Goal: Transaction & Acquisition: Download file/media

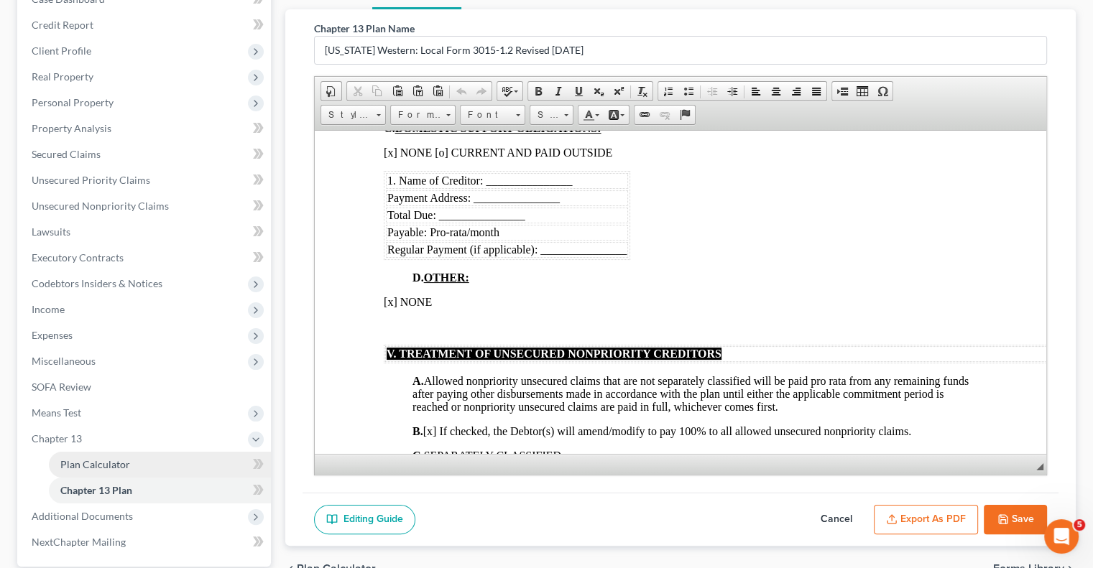
scroll to position [297, 0]
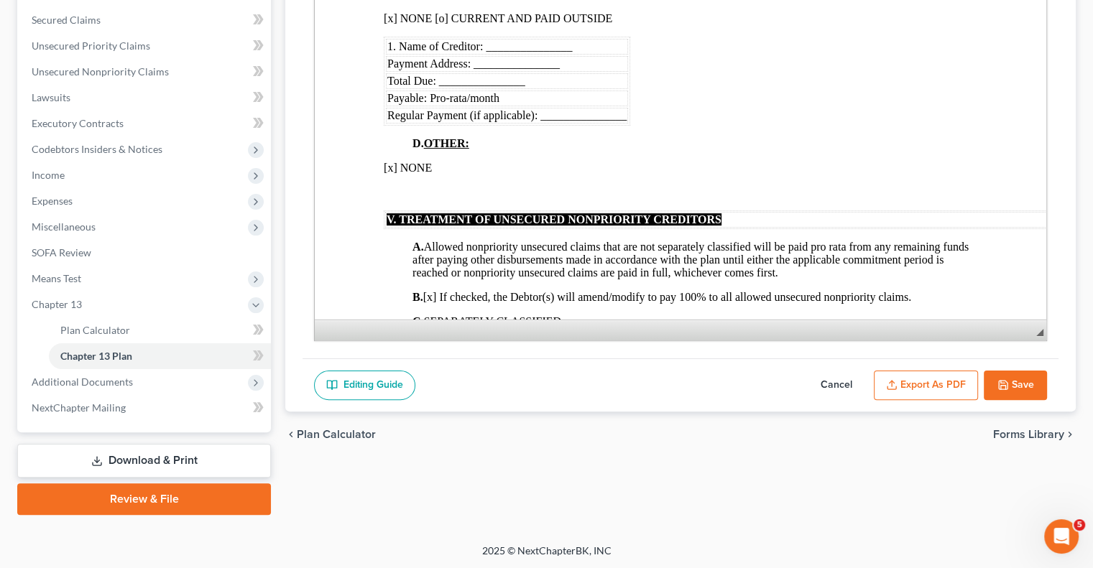
click at [117, 463] on link "Download & Print" at bounding box center [144, 461] width 254 height 34
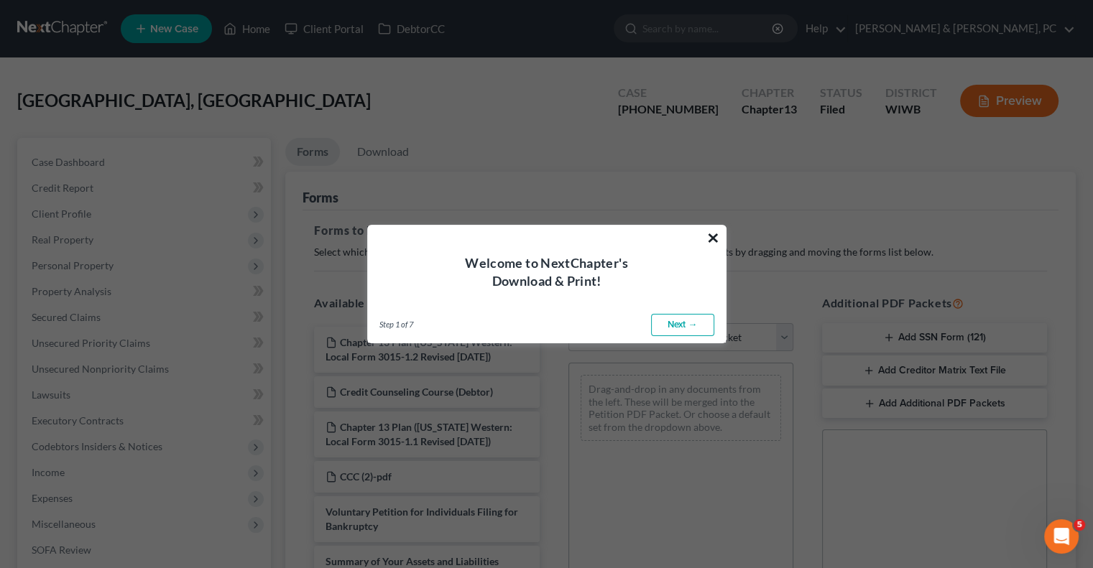
click at [711, 241] on button "×" at bounding box center [713, 237] width 14 height 23
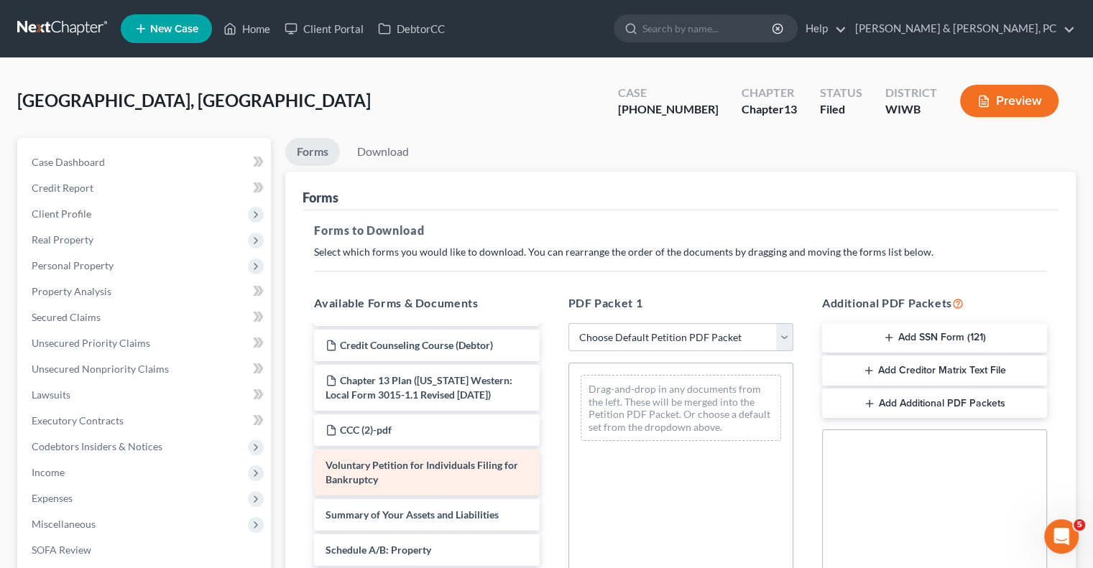
scroll to position [72, 0]
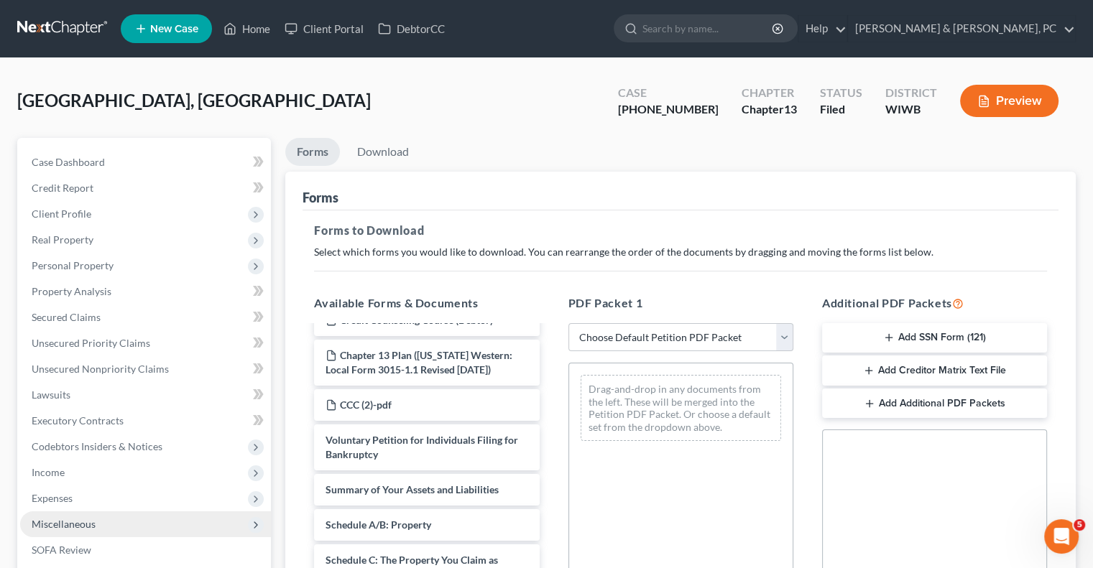
click at [65, 525] on span "Miscellaneous" at bounding box center [64, 524] width 64 height 12
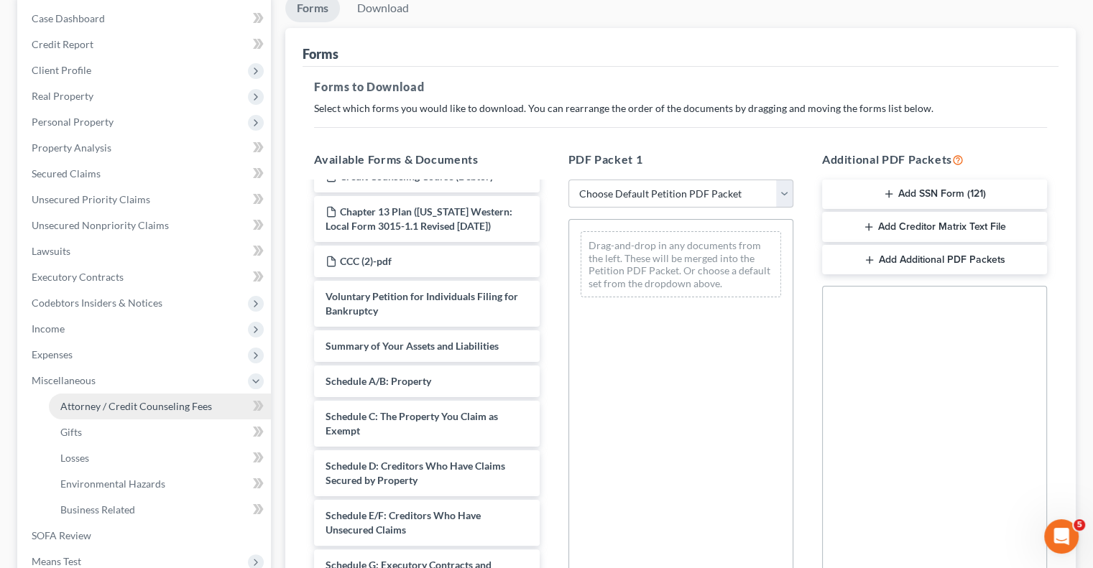
click at [142, 413] on link "Attorney / Credit Counseling Fees" at bounding box center [160, 407] width 222 height 26
select select "0"
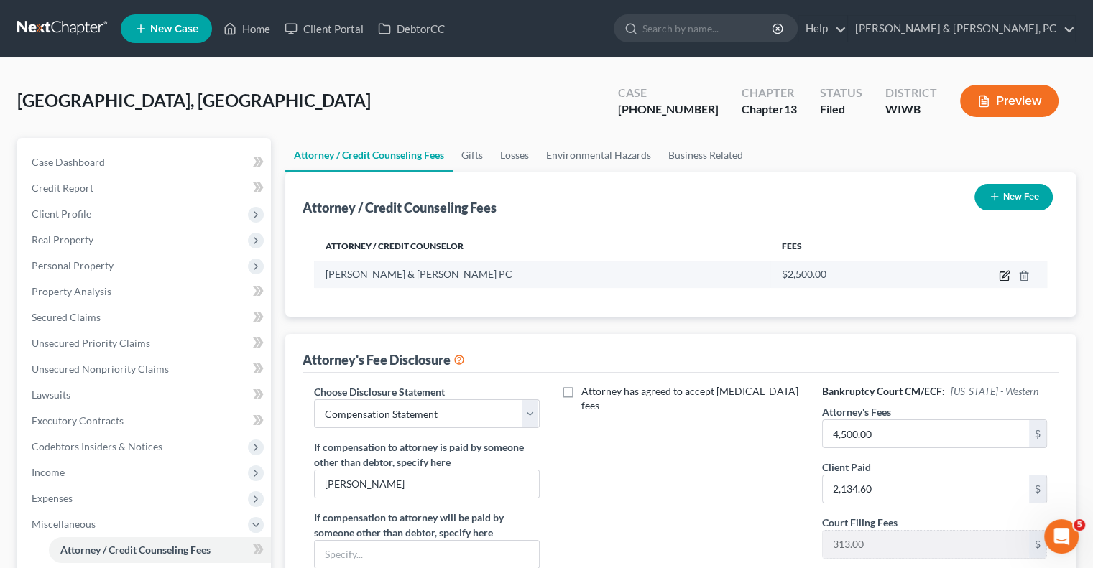
click at [1002, 273] on icon "button" at bounding box center [1004, 275] width 11 height 11
select select "16"
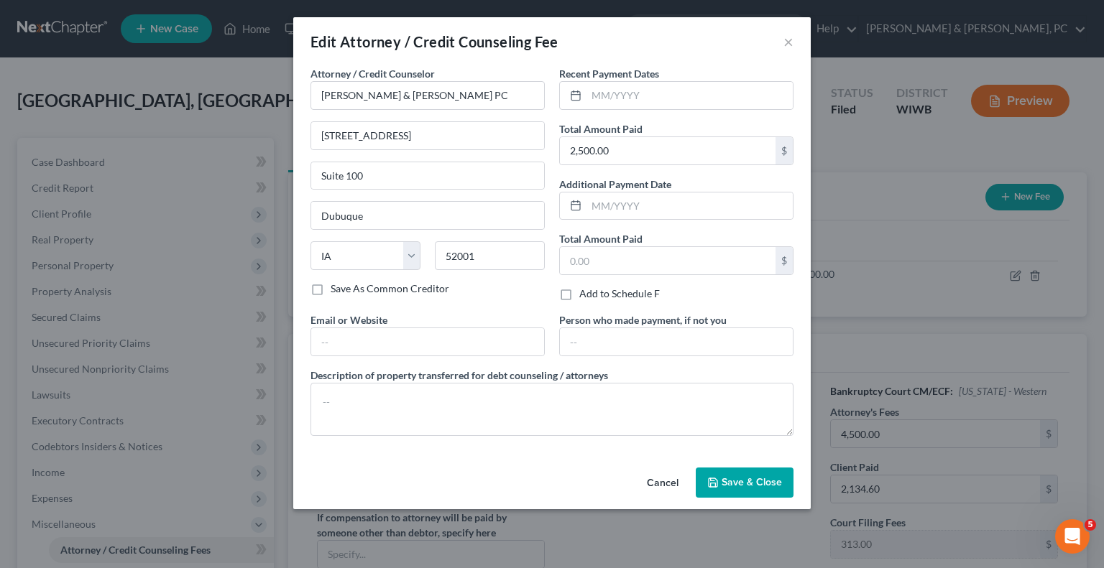
click at [673, 480] on button "Cancel" at bounding box center [662, 483] width 55 height 29
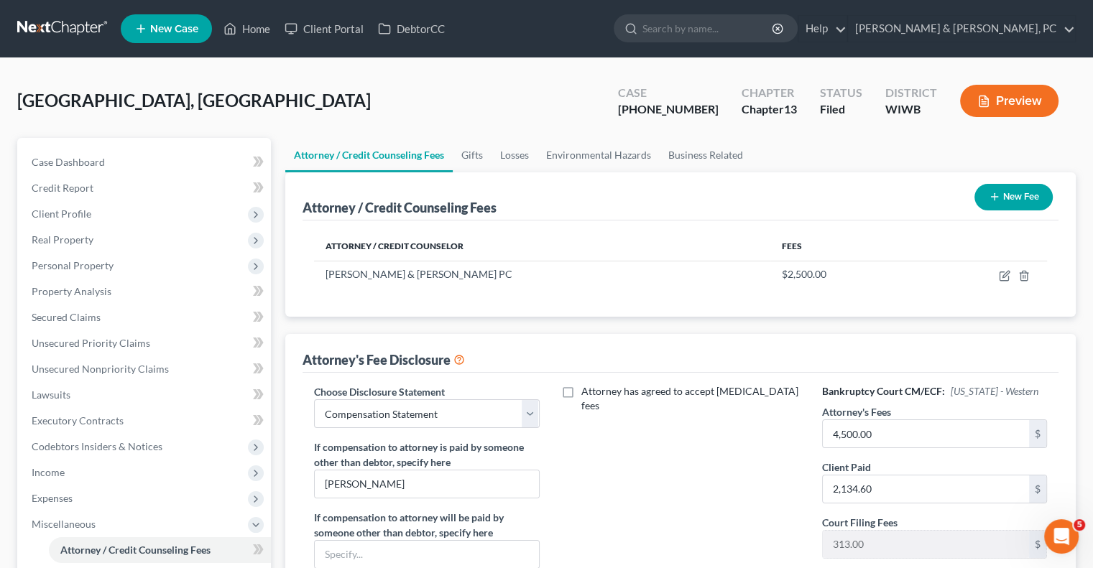
click at [1006, 102] on button "Preview" at bounding box center [1009, 101] width 98 height 32
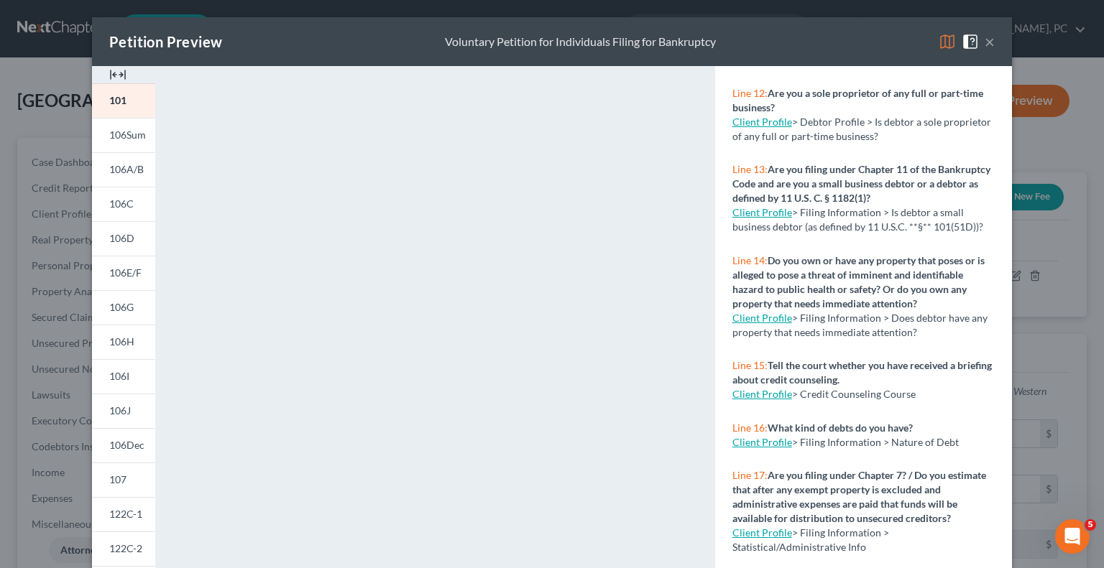
scroll to position [241, 0]
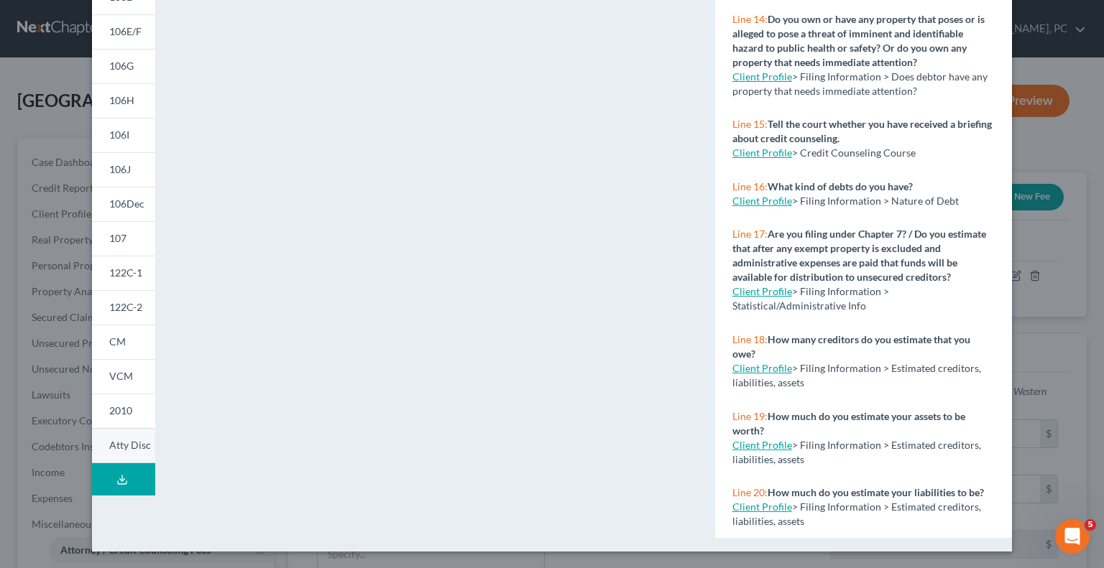
click at [126, 442] on span "Atty Disc" at bounding box center [130, 445] width 42 height 12
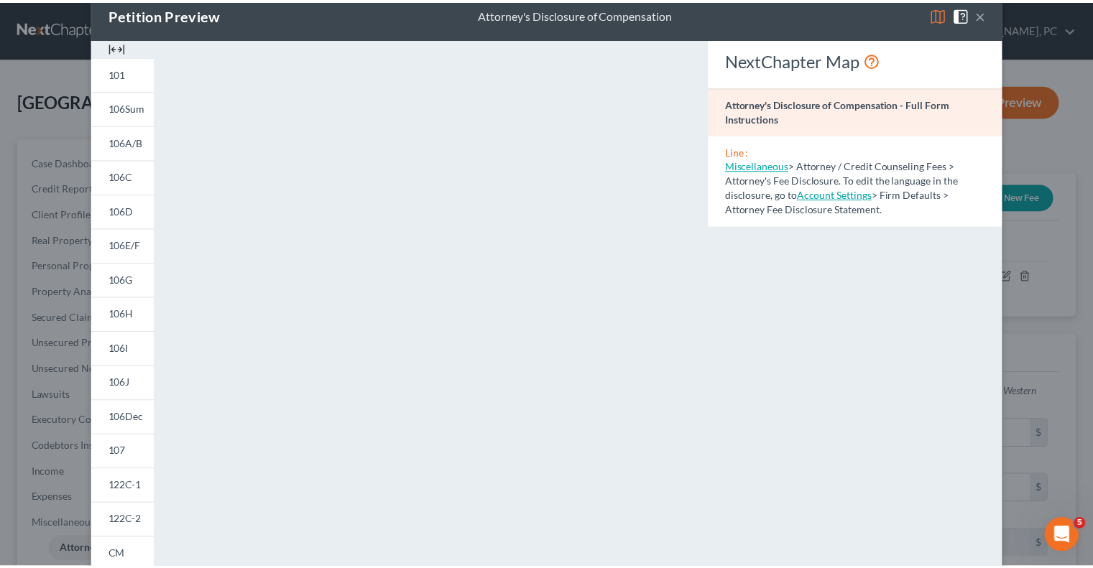
scroll to position [0, 0]
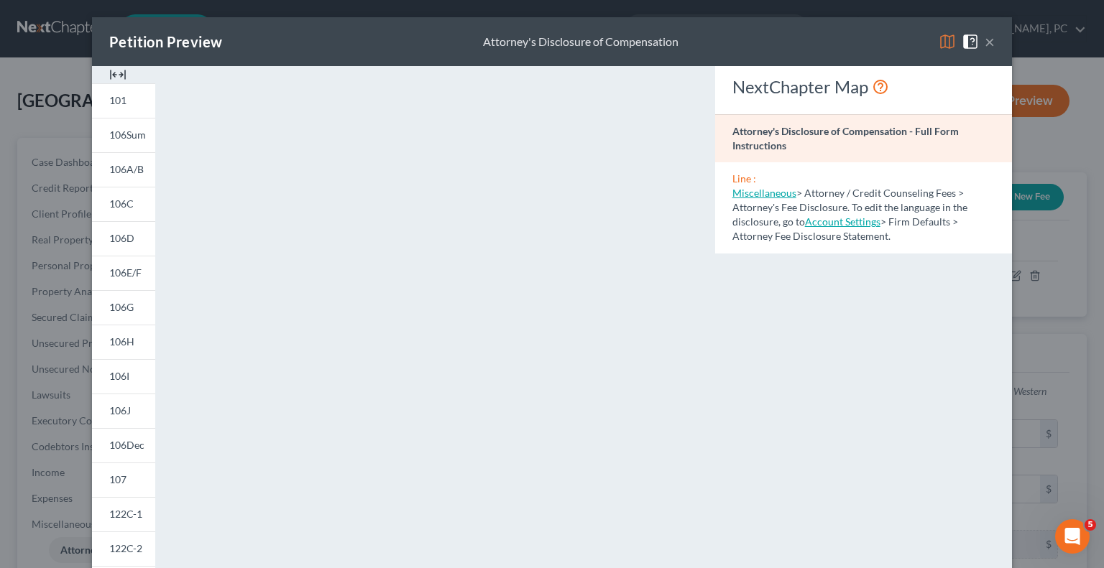
click at [984, 43] on button "×" at bounding box center [989, 41] width 10 height 17
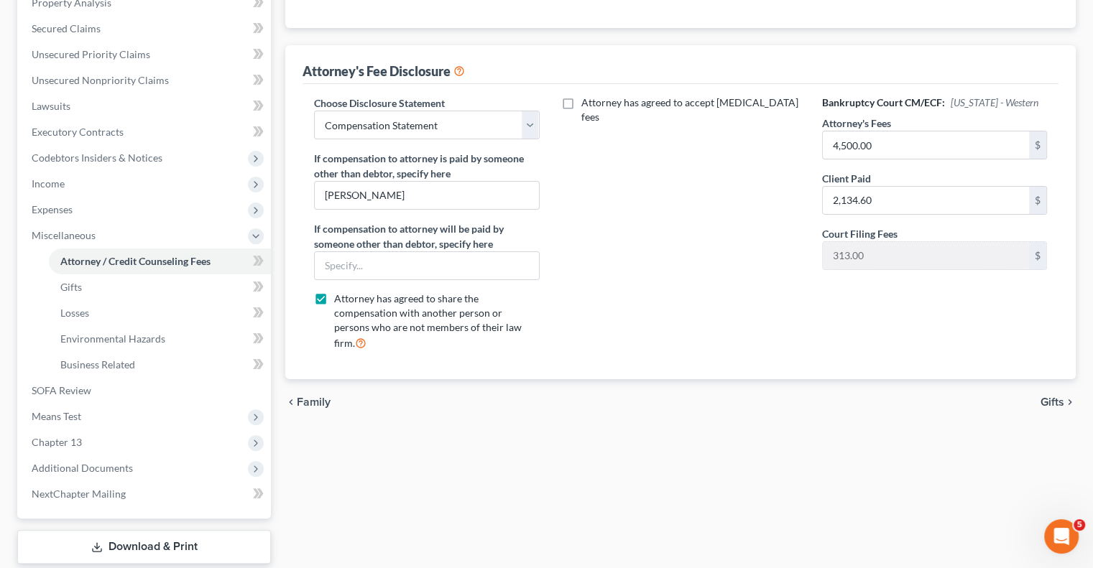
scroll to position [375, 0]
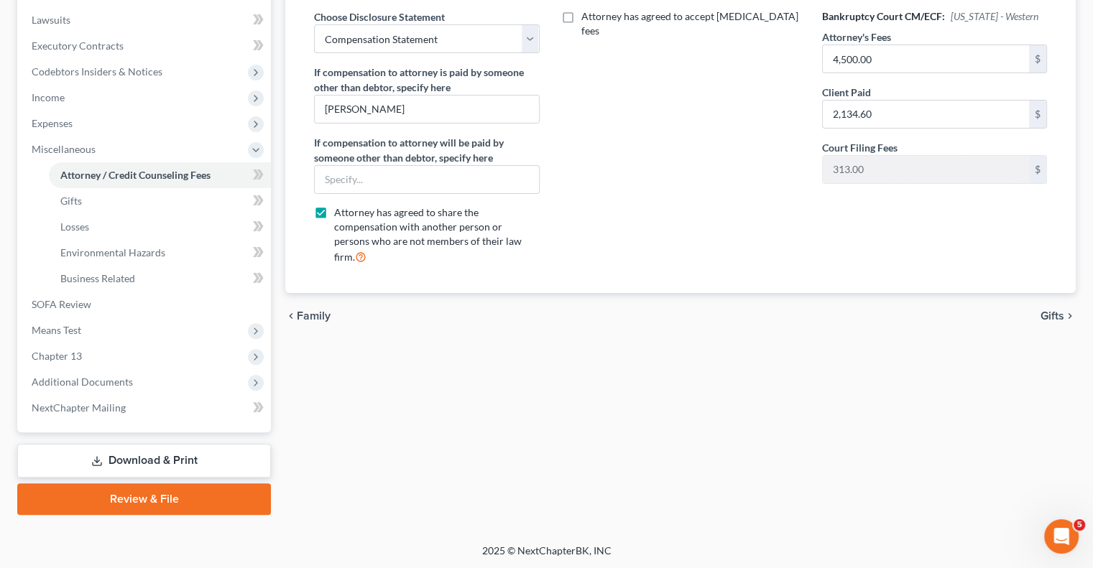
click at [83, 451] on link "Download & Print" at bounding box center [144, 461] width 254 height 34
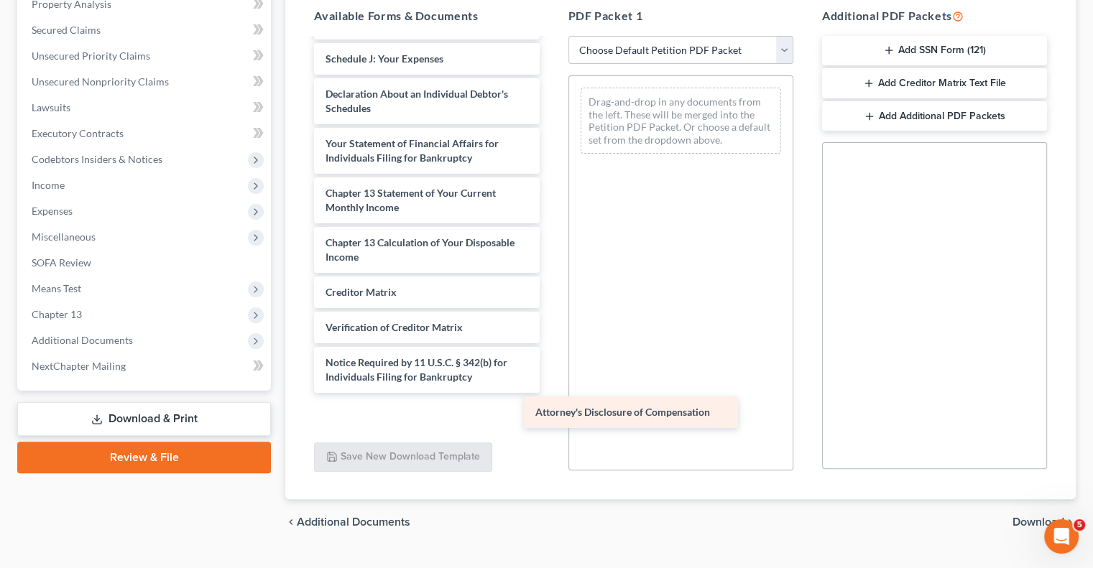
scroll to position [520, 0]
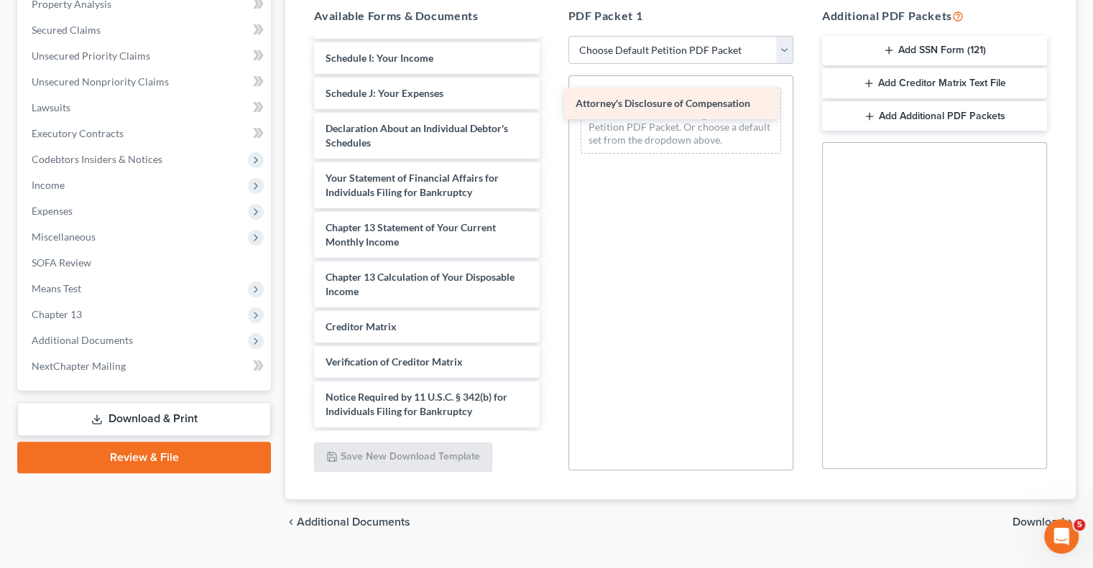
drag, startPoint x: 382, startPoint y: 417, endPoint x: 632, endPoint y: 110, distance: 396.4
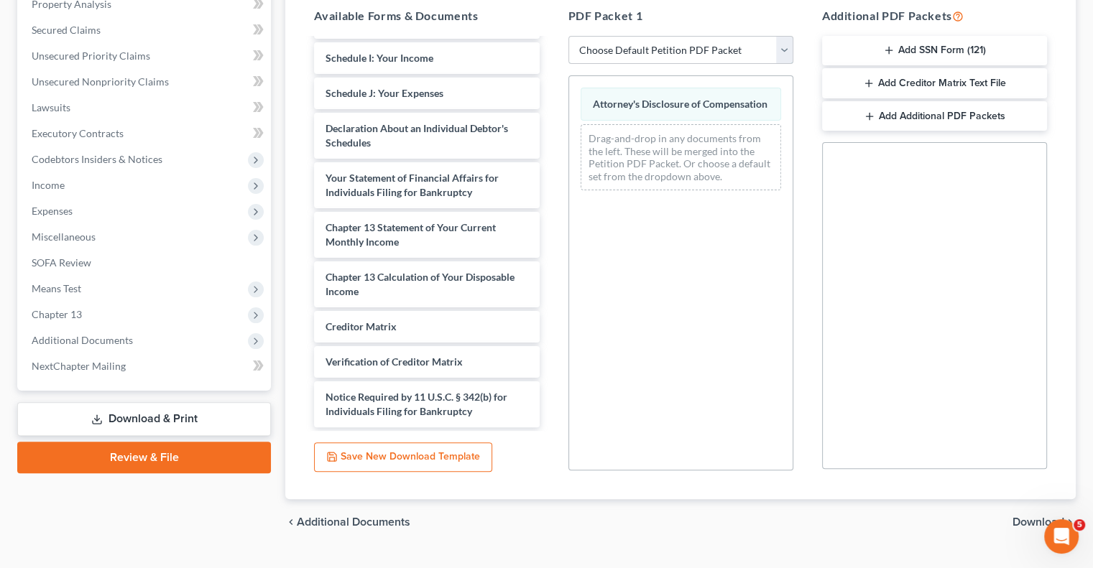
click at [629, 59] on select "Choose Default Petition PDF Packet Complete Bankruptcy Petition (all forms and …" at bounding box center [680, 50] width 225 height 29
select select "2"
click at [568, 36] on select "Choose Default Petition PDF Packet Complete Bankruptcy Petition (all forms and …" at bounding box center [680, 50] width 225 height 29
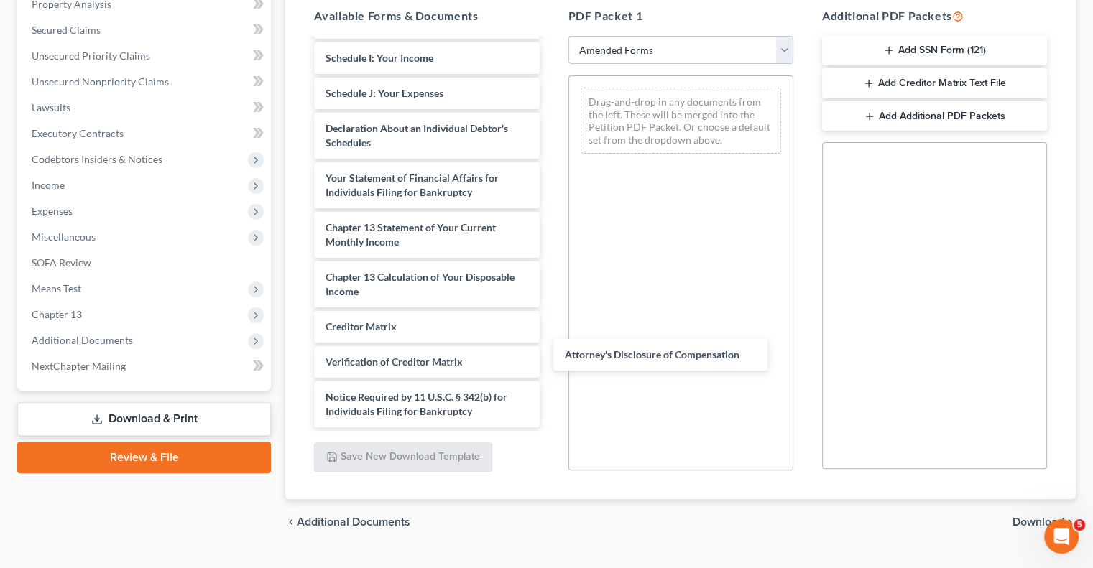
scroll to position [351, 0]
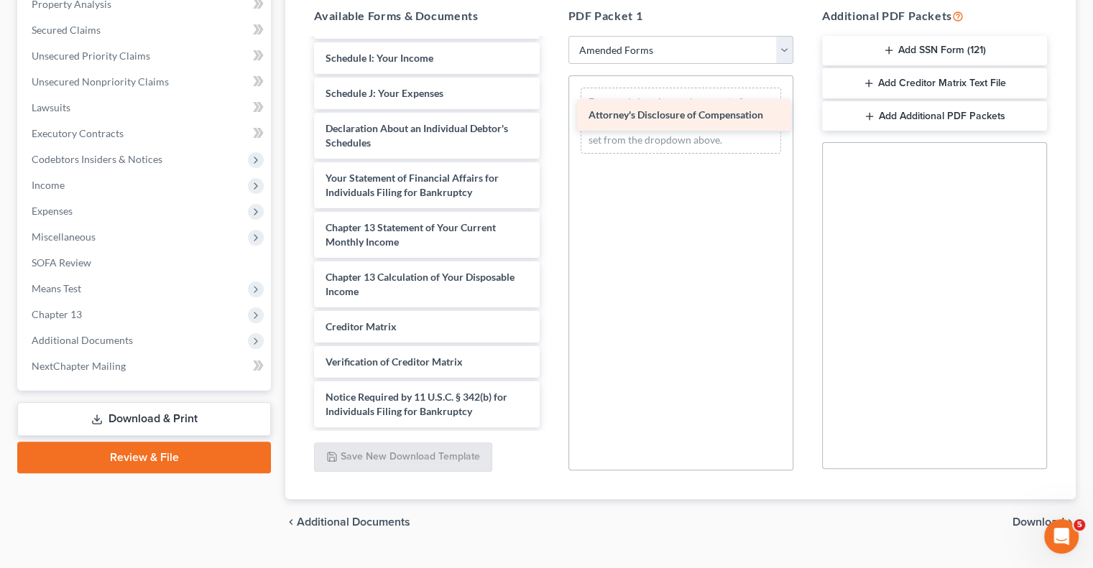
drag, startPoint x: 428, startPoint y: 407, endPoint x: 691, endPoint y: 111, distance: 396.0
click at [550, 111] on div "Attorney's Disclosure of Compensation Voluntary Petition for Individuals Filing…" at bounding box center [426, 58] width 248 height 739
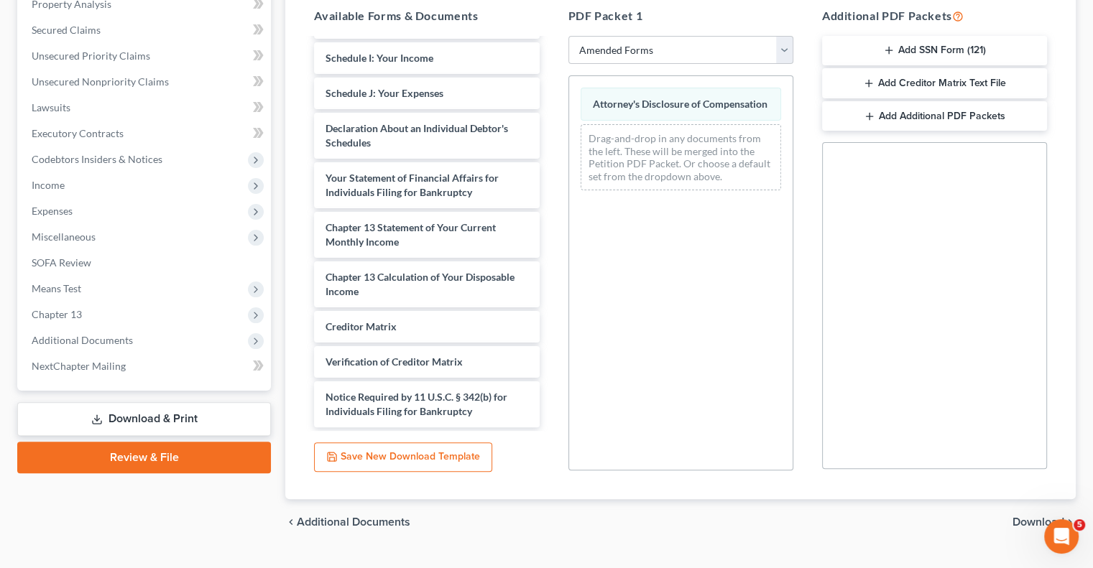
click at [1026, 522] on span "Download" at bounding box center [1038, 522] width 52 height 11
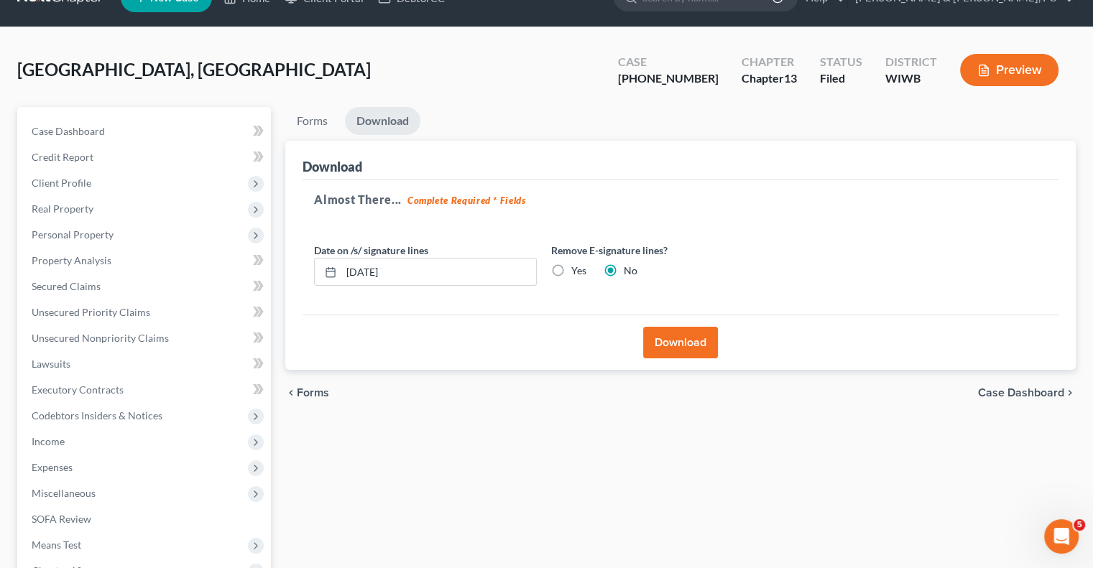
scroll to position [30, 0]
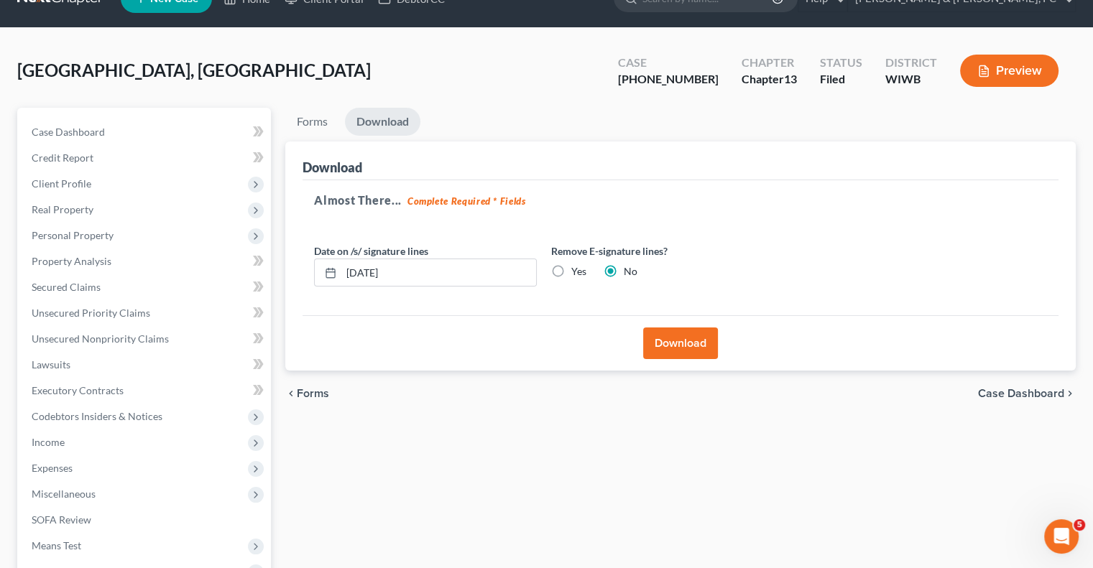
click at [688, 332] on button "Download" at bounding box center [680, 344] width 75 height 32
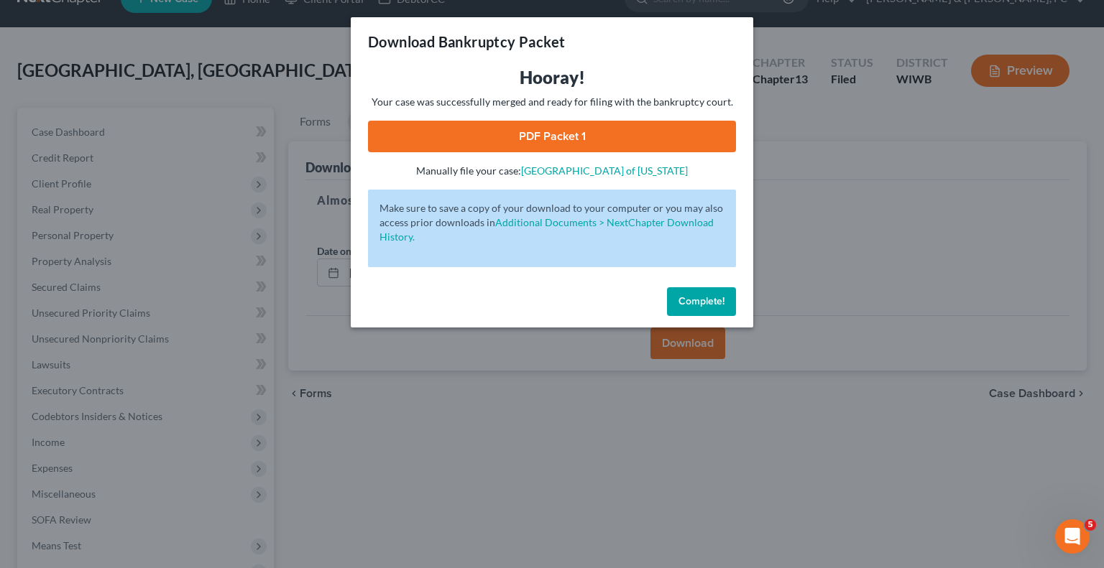
click at [524, 130] on link "PDF Packet 1" at bounding box center [552, 137] width 368 height 32
click at [699, 291] on button "Complete!" at bounding box center [701, 301] width 69 height 29
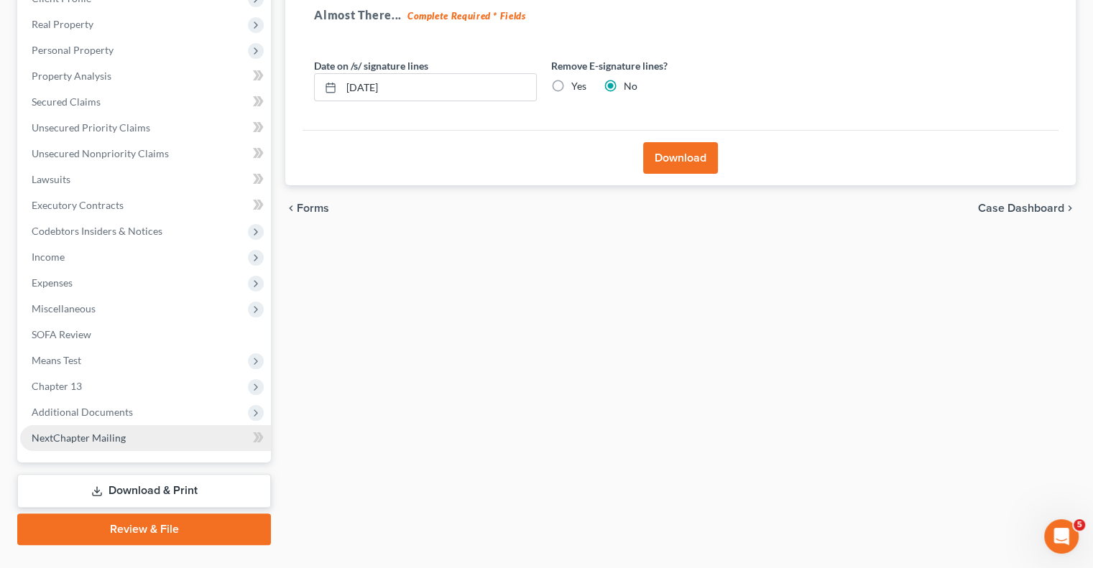
scroll to position [246, 0]
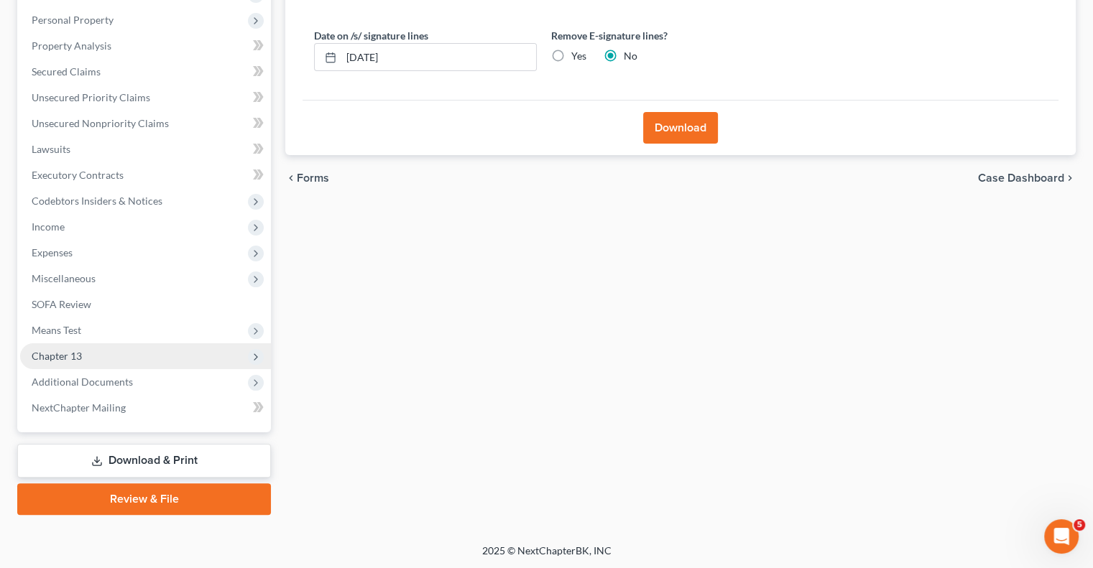
click at [57, 353] on span "Chapter 13" at bounding box center [57, 356] width 50 height 12
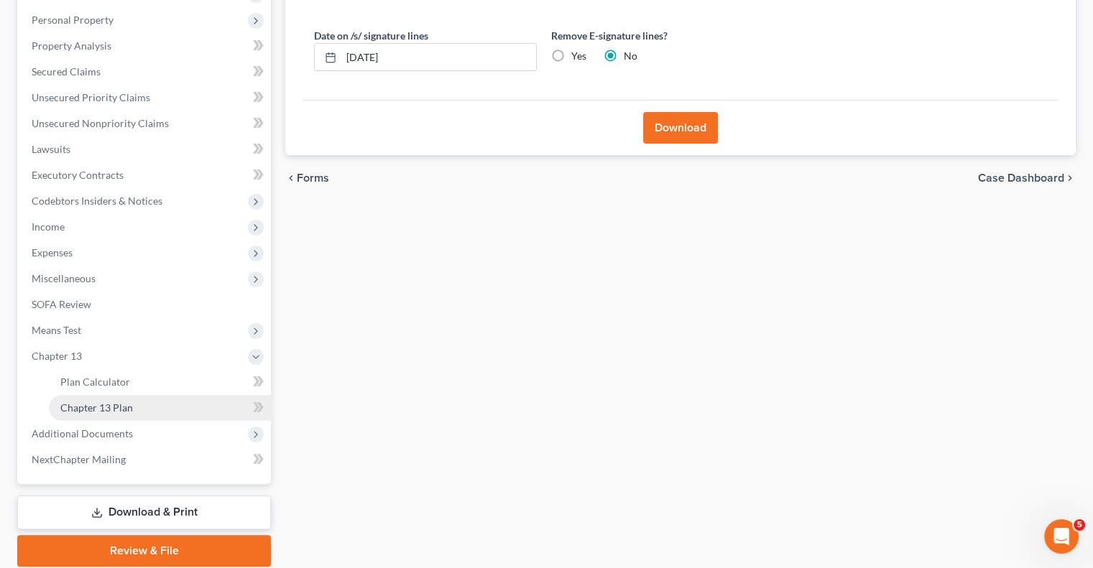
click at [88, 404] on span "Chapter 13 Plan" at bounding box center [96, 408] width 73 height 12
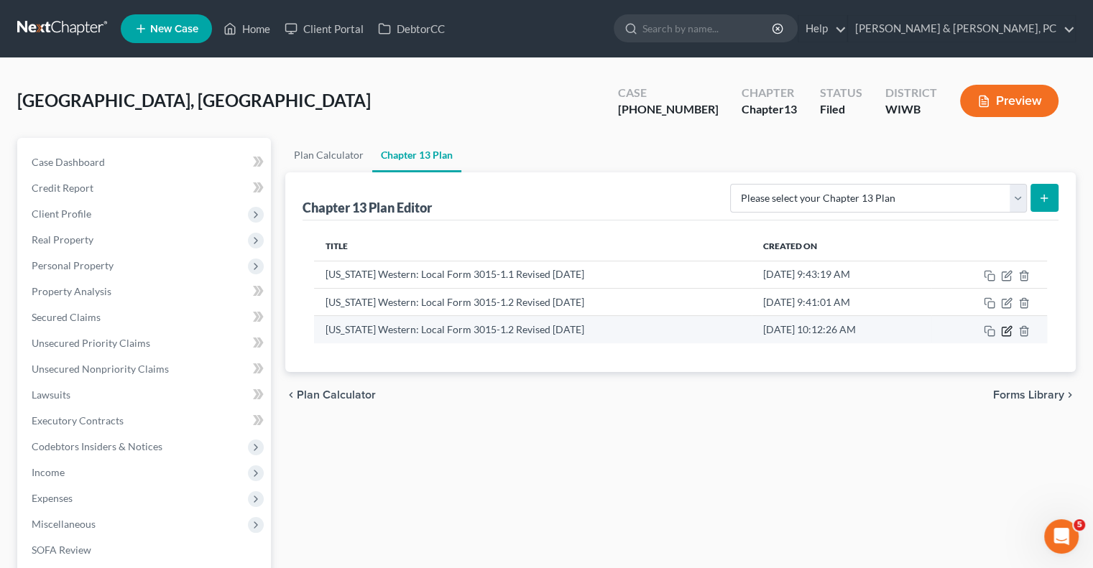
click at [1007, 327] on icon "button" at bounding box center [1007, 329] width 6 height 6
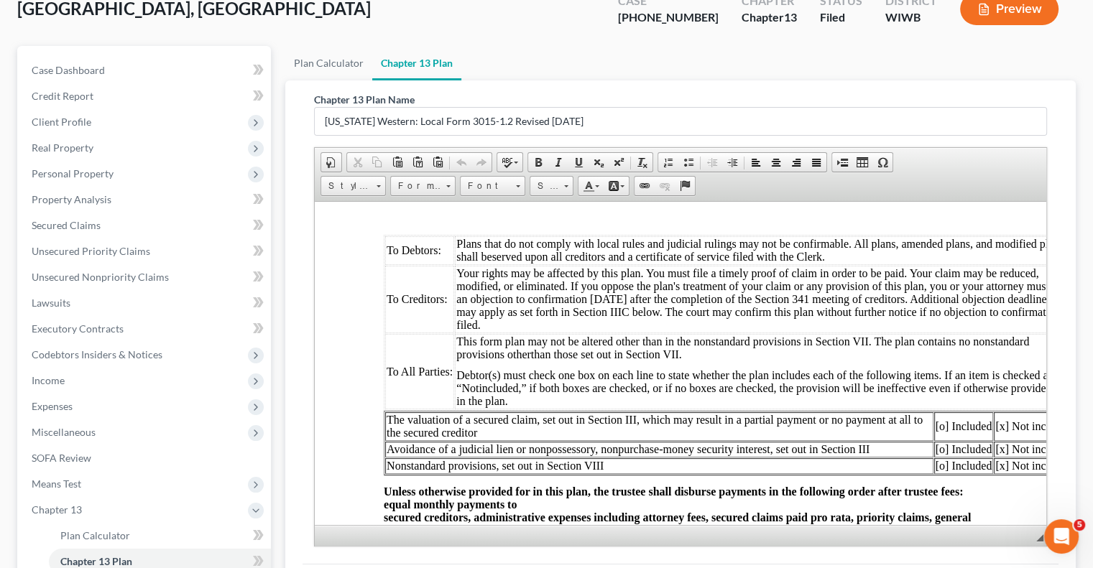
scroll to position [287, 0]
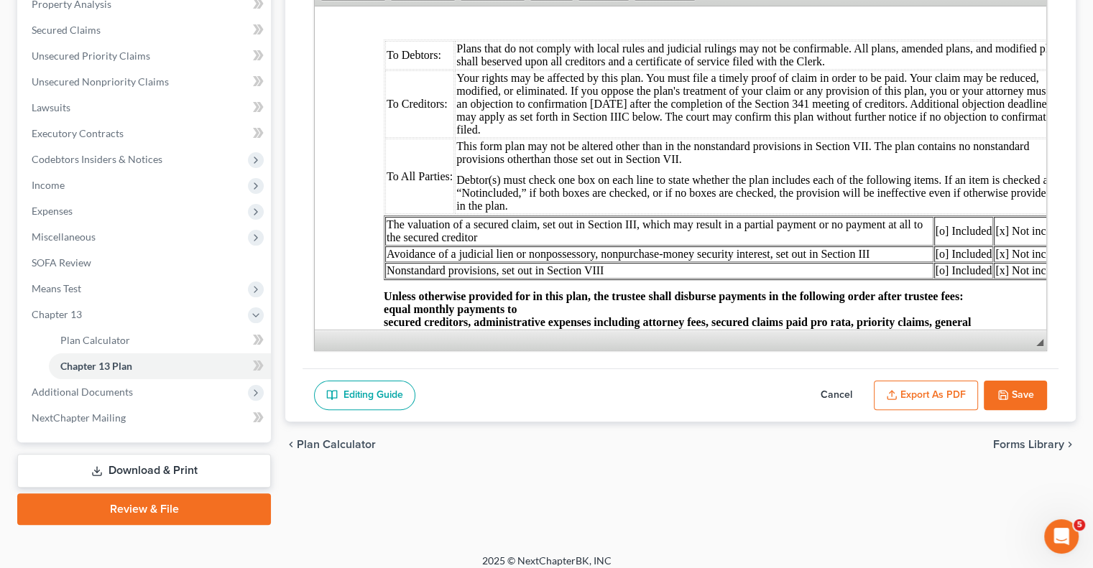
click at [917, 390] on button "Export as PDF" at bounding box center [926, 396] width 104 height 30
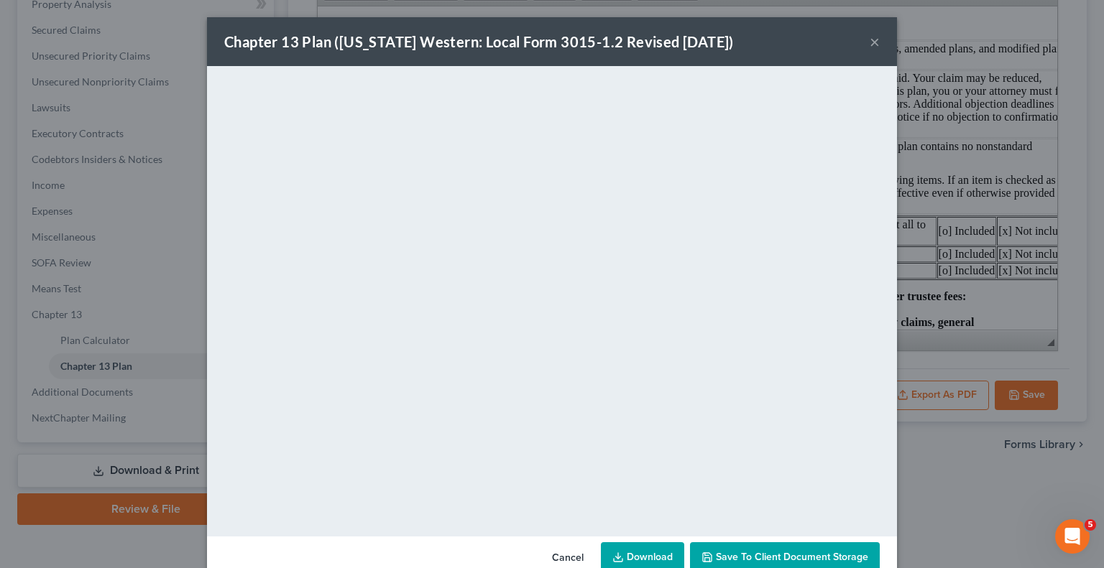
click at [788, 39] on div "Chapter 13 Plan ([US_STATE] Western: Local Form 3015-1.2 Revised [DATE]) ×" at bounding box center [552, 41] width 690 height 49
click at [869, 42] on button "×" at bounding box center [874, 41] width 10 height 17
